Goal: Book appointment/travel/reservation

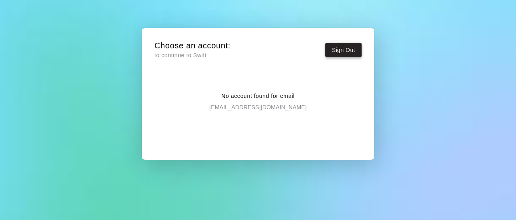
click at [337, 53] on button "Sign Out" at bounding box center [343, 50] width 36 height 15
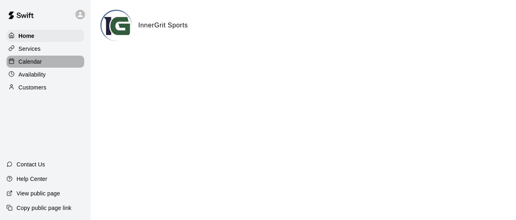
click at [37, 59] on p "Calendar" at bounding box center [30, 62] width 23 height 8
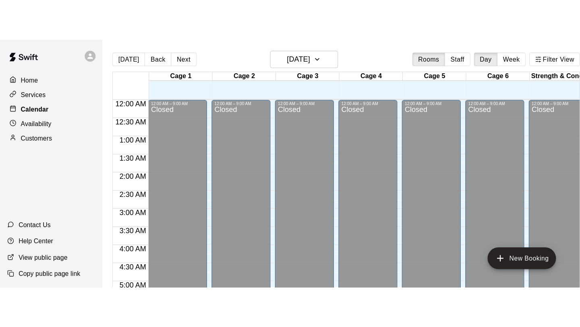
scroll to position [440, 0]
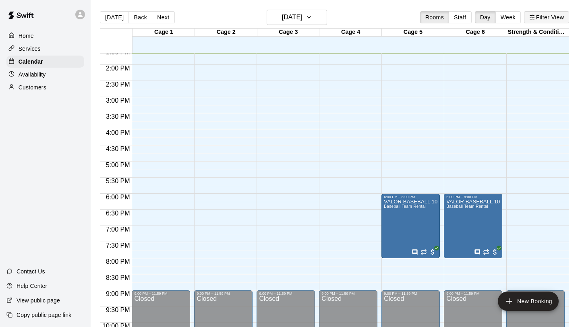
click at [515, 19] on button "Filter View" at bounding box center [546, 17] width 45 height 12
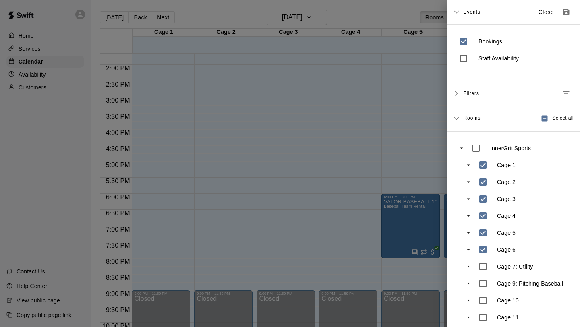
scroll to position [41, 0]
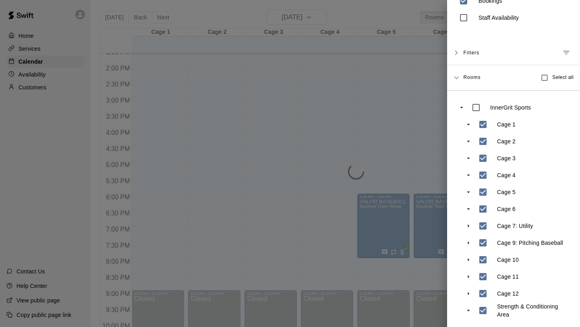
click at [450, 220] on div "InnerGrit Sports Cage 1 Cage 2 Cage 3 Cage 4 Cage 5 Cage 6 Cage 7: Utility Cage…" at bounding box center [513, 209] width 133 height 237
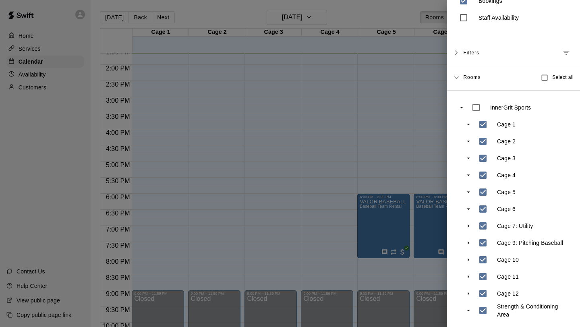
click at [438, 220] on div at bounding box center [290, 163] width 580 height 327
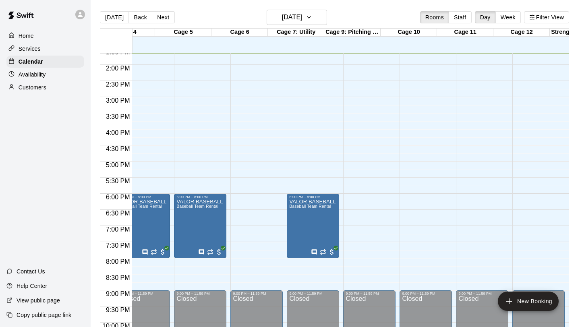
scroll to position [0, 240]
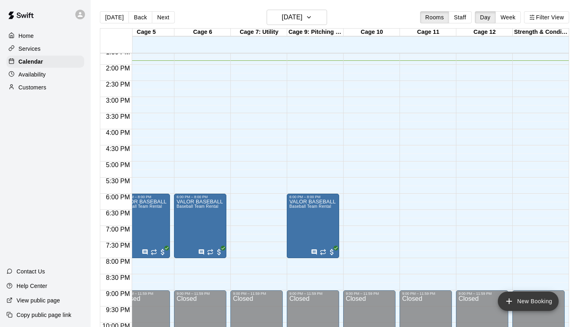
click at [515, 220] on button "New Booking" at bounding box center [528, 301] width 61 height 19
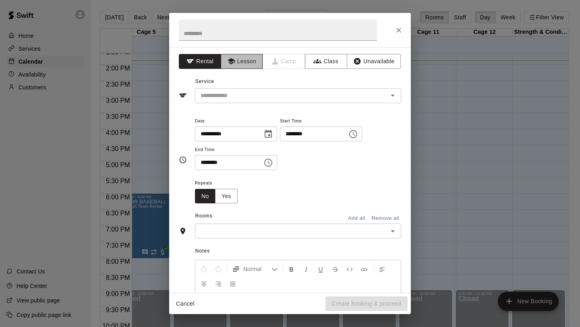
click at [241, 64] on button "Lesson" at bounding box center [242, 61] width 42 height 15
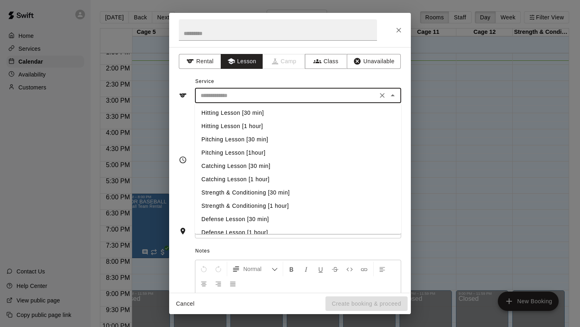
click at [237, 91] on input "text" at bounding box center [286, 96] width 178 height 10
click at [262, 203] on li "Strength & Conditioning [1 hour]" at bounding box center [298, 205] width 206 height 13
type input "**********"
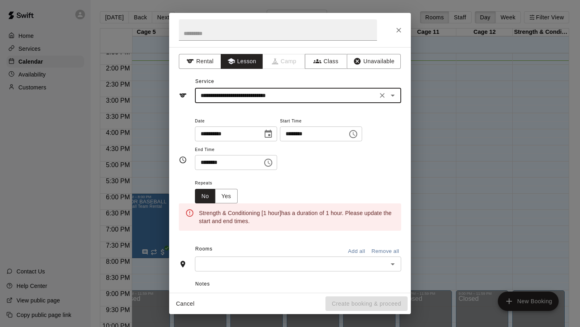
click at [354, 132] on icon "Choose time, selected time is 1:00 PM" at bounding box center [354, 134] width 10 height 10
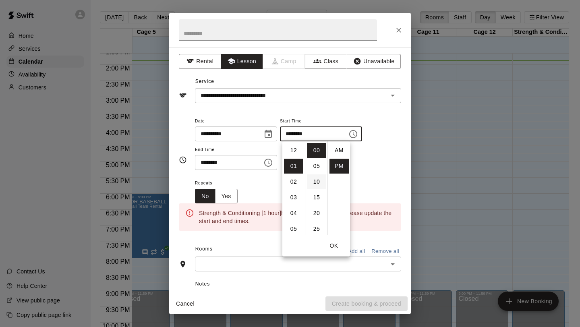
scroll to position [15, 0]
click at [298, 186] on li "03" at bounding box center [293, 181] width 19 height 15
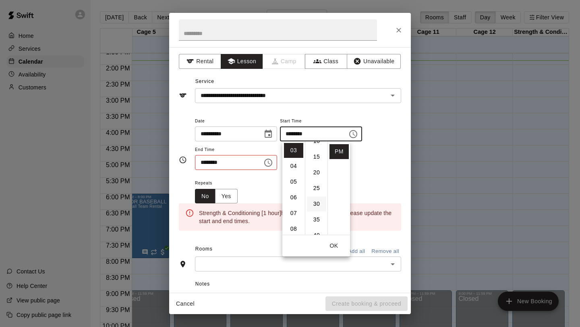
click at [316, 197] on li "30" at bounding box center [316, 204] width 19 height 15
type input "********"
click at [272, 162] on icon "Choose time, selected time is 1:30 PM" at bounding box center [268, 163] width 10 height 10
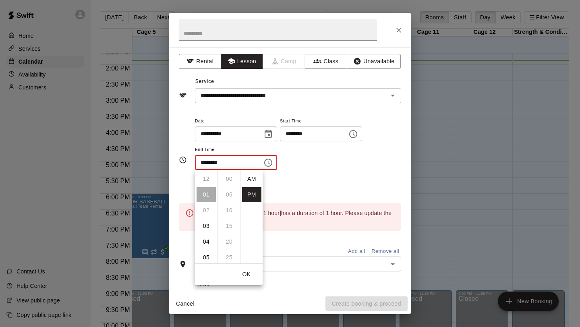
scroll to position [15, 0]
click at [209, 220] on li "04" at bounding box center [206, 226] width 19 height 15
type input "********"
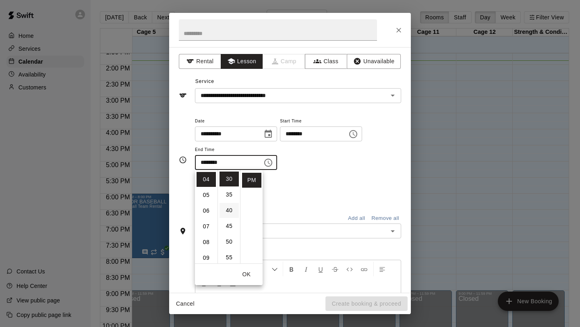
scroll to position [63, 0]
click at [229, 179] on li "30" at bounding box center [229, 179] width 19 height 15
click at [290, 185] on div "Repeats No Yes" at bounding box center [298, 190] width 206 height 25
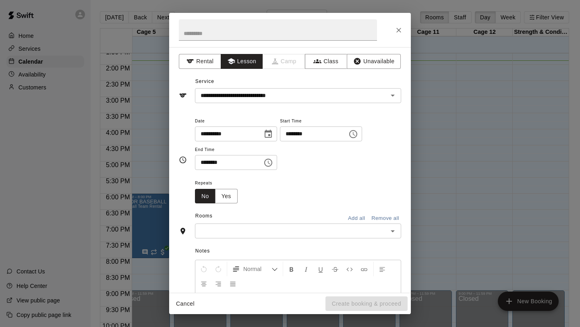
click at [248, 220] on div "​" at bounding box center [298, 231] width 206 height 15
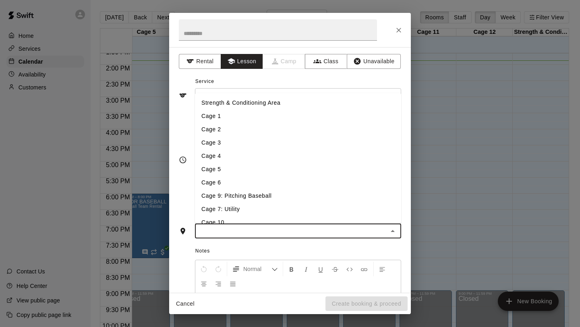
click at [280, 103] on li "Strength & Conditioning Area" at bounding box center [298, 102] width 206 height 13
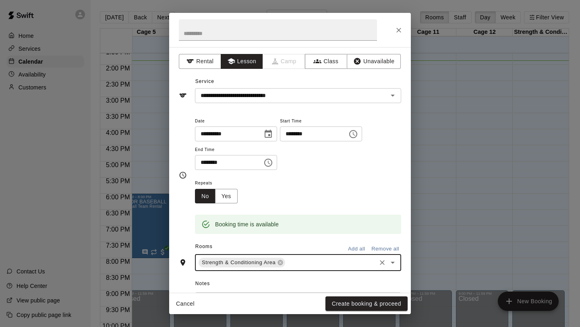
scroll to position [108, 0]
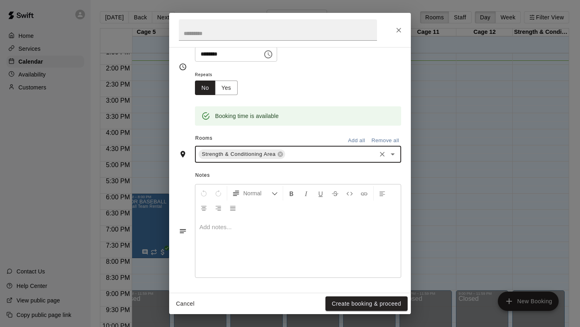
click at [247, 220] on div at bounding box center [297, 247] width 205 height 60
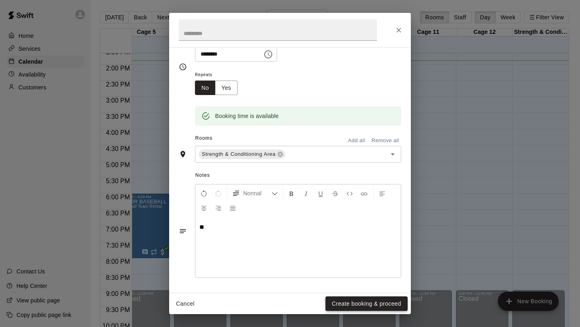
click at [342, 220] on button "Create booking & proceed" at bounding box center [367, 304] width 82 height 15
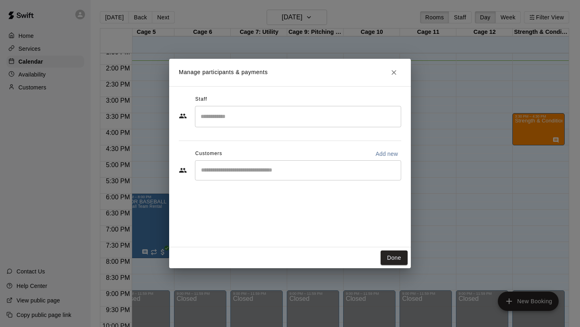
click at [239, 109] on div "​" at bounding box center [298, 116] width 206 height 21
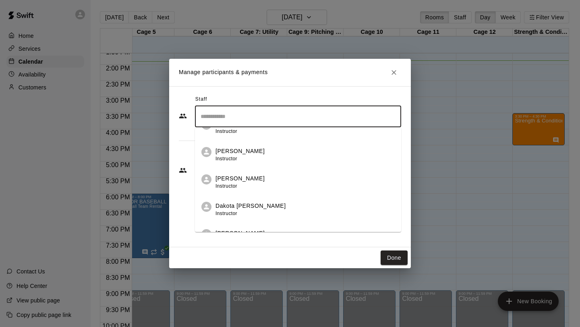
scroll to position [71, 0]
click at [237, 210] on span "Instructor" at bounding box center [227, 213] width 22 height 6
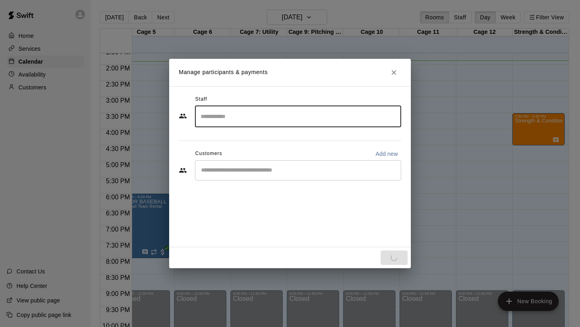
click at [237, 220] on div "Staff ​ Customers Add new ​" at bounding box center [290, 166] width 242 height 161
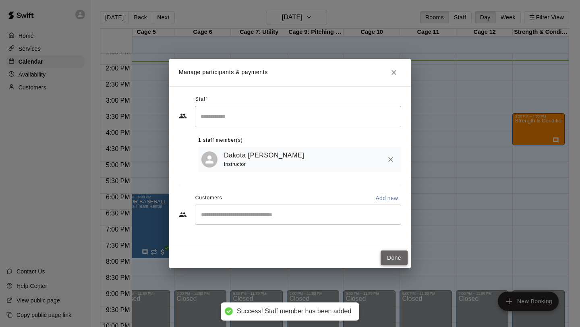
click at [395, 220] on button "Done" at bounding box center [394, 258] width 27 height 15
